Goal: Task Accomplishment & Management: Manage account settings

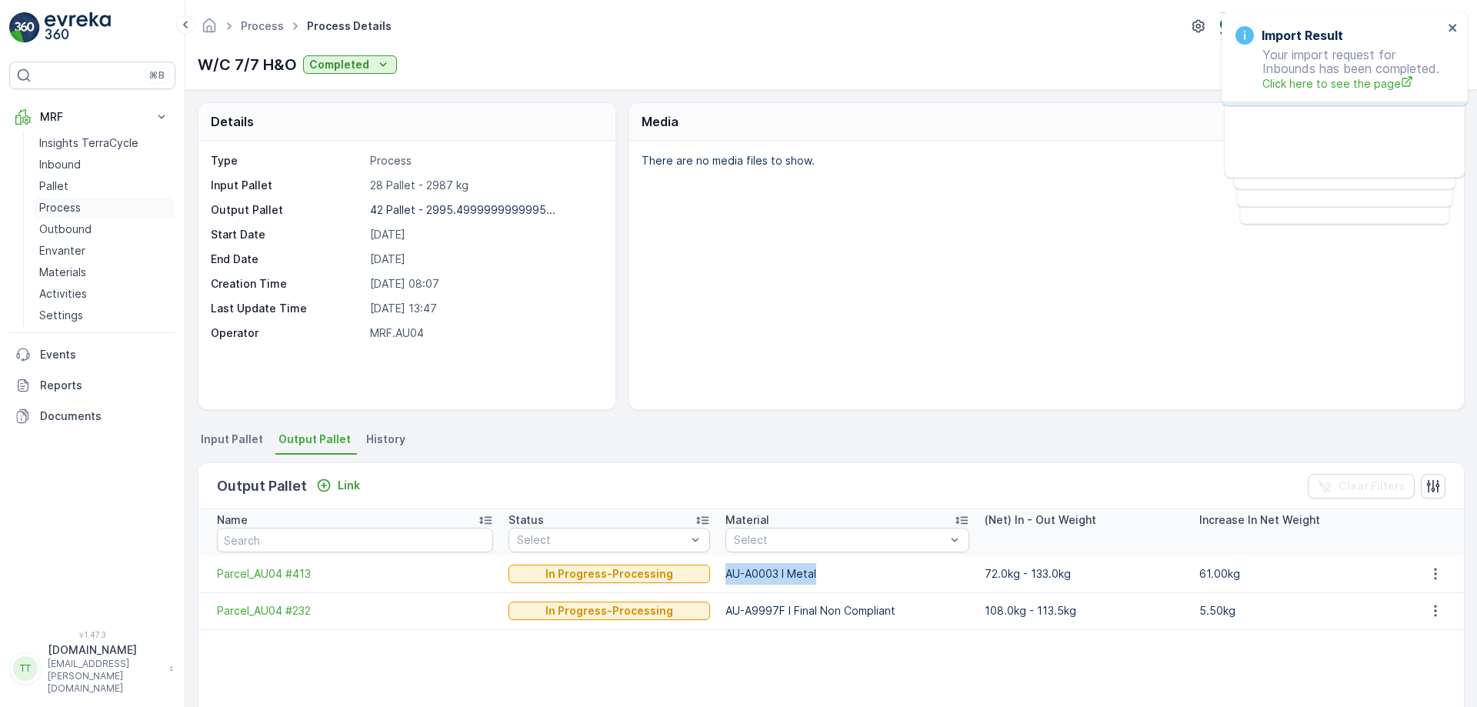
scroll to position [245, 0]
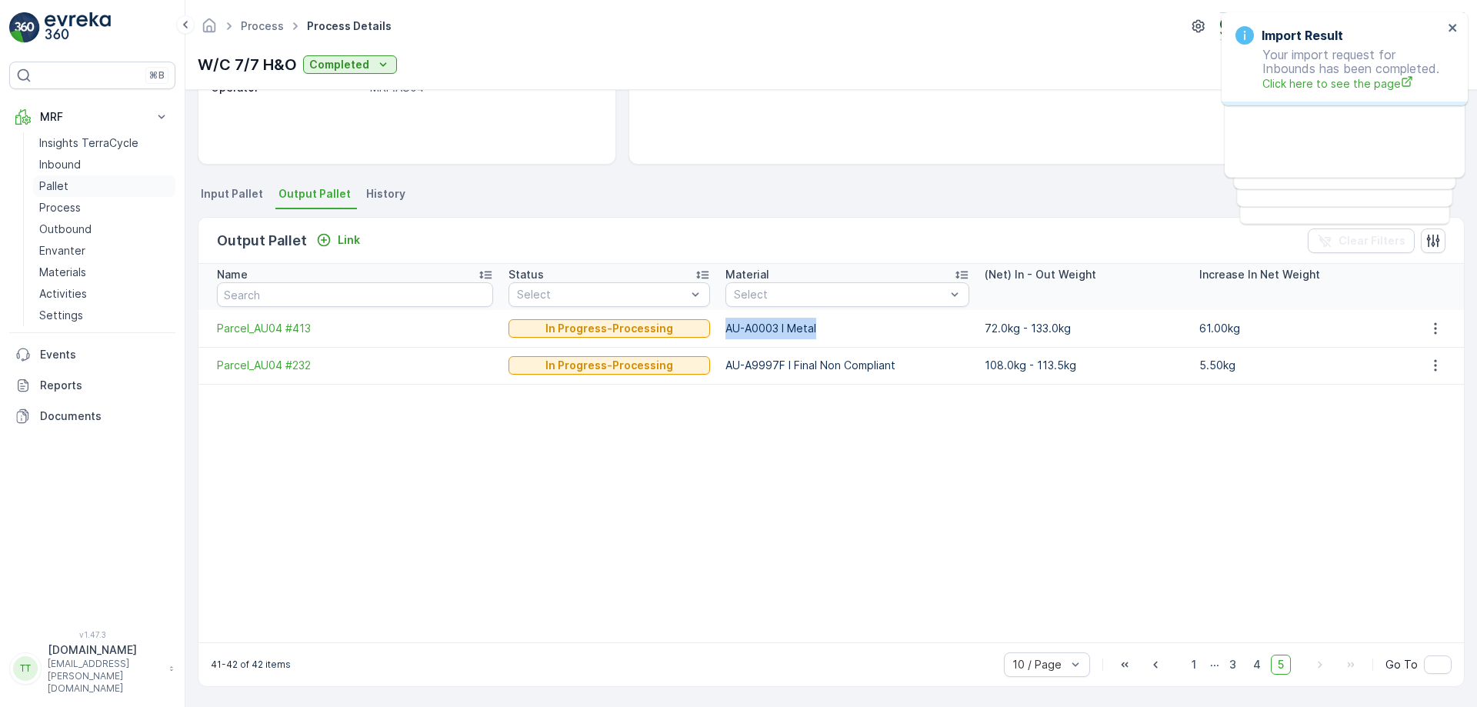
click at [82, 184] on link "Pallet" at bounding box center [104, 186] width 142 height 22
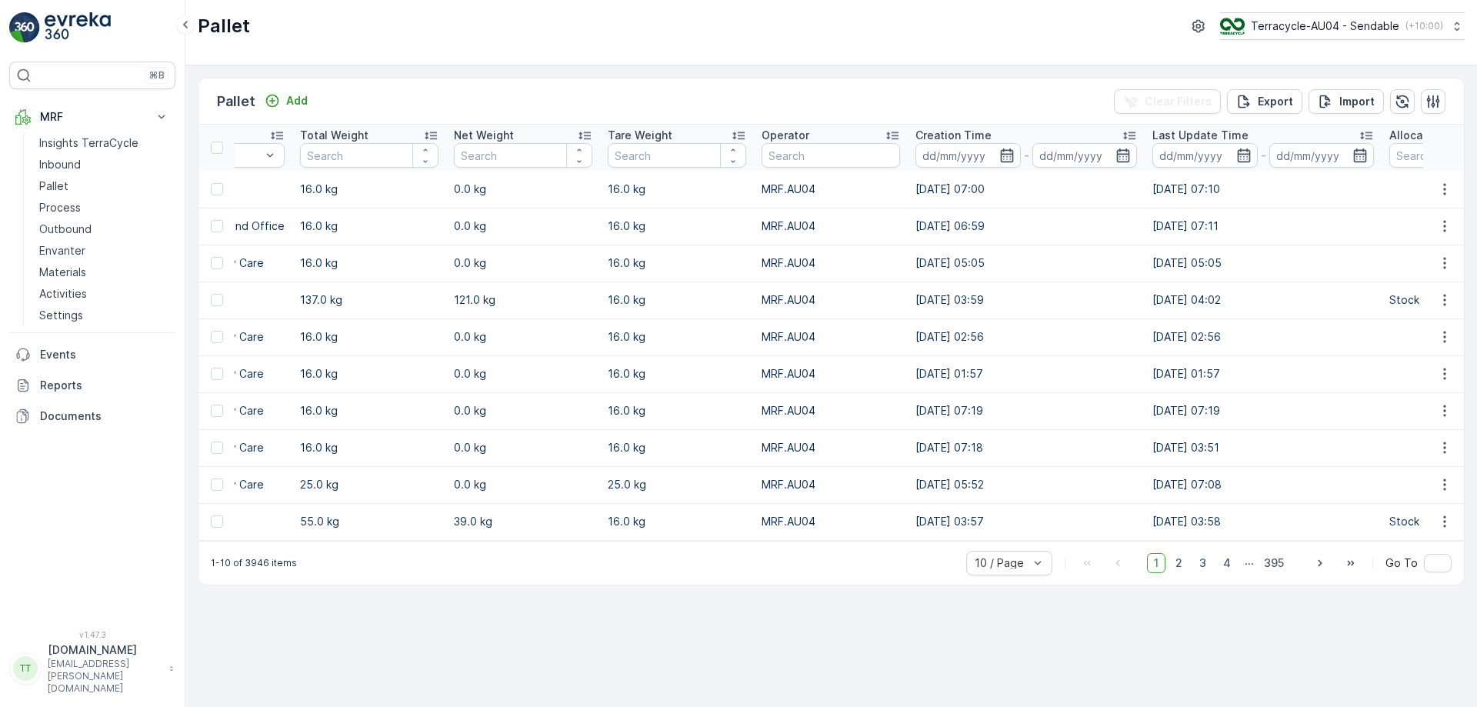
scroll to position [0, 1975]
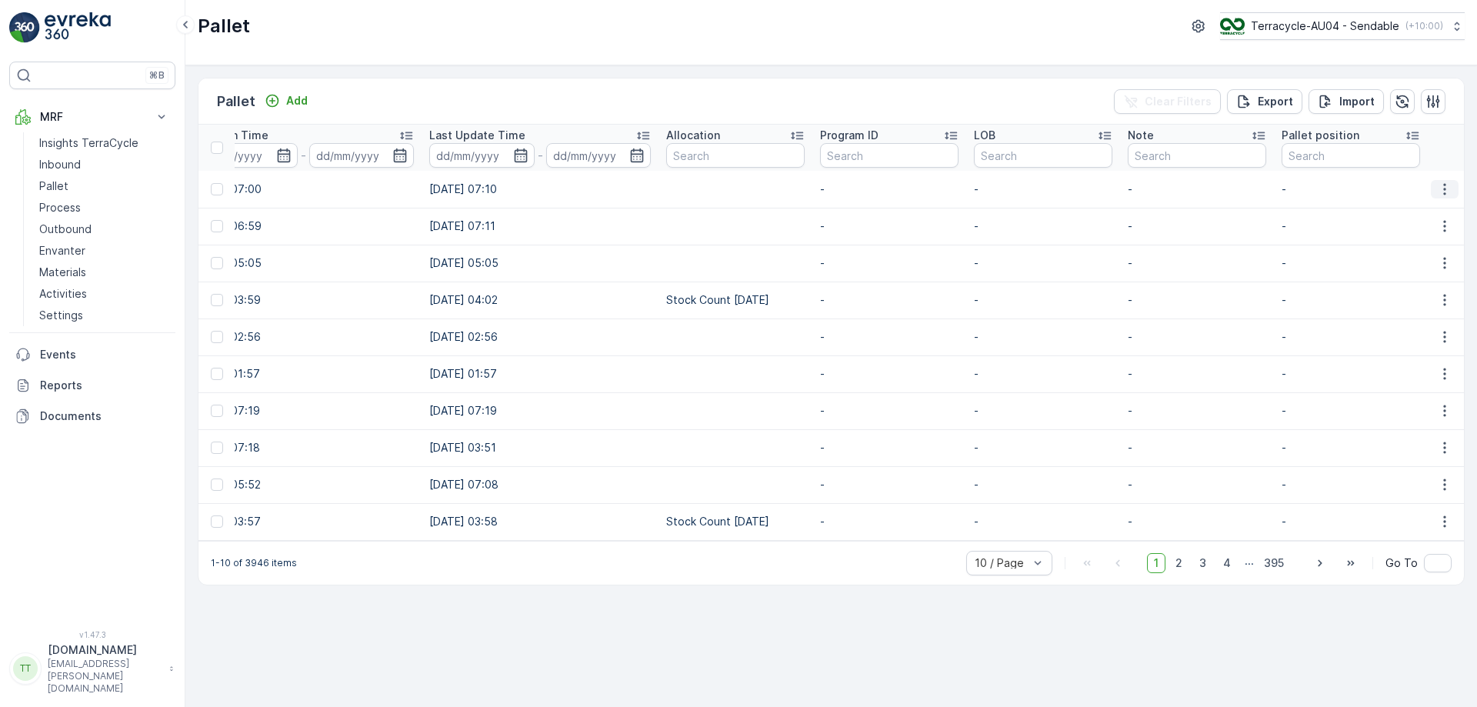
click at [1446, 194] on icon "button" at bounding box center [1444, 189] width 15 height 15
click at [1428, 230] on span "Edit Pallet" at bounding box center [1407, 233] width 52 height 15
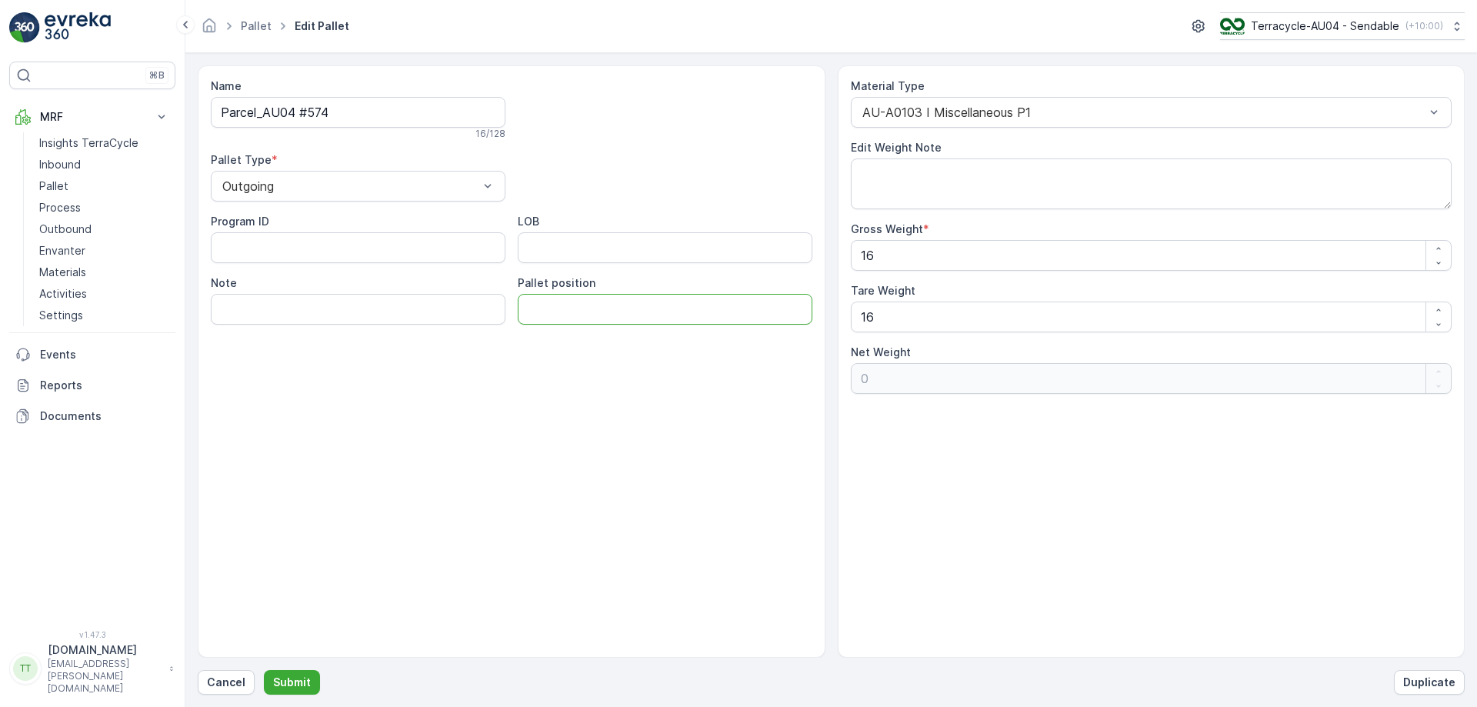
click at [656, 301] on position "Pallet position" at bounding box center [665, 309] width 295 height 31
click at [223, 680] on p "Cancel" at bounding box center [226, 682] width 38 height 15
